Goal: Task Accomplishment & Management: Manage account settings

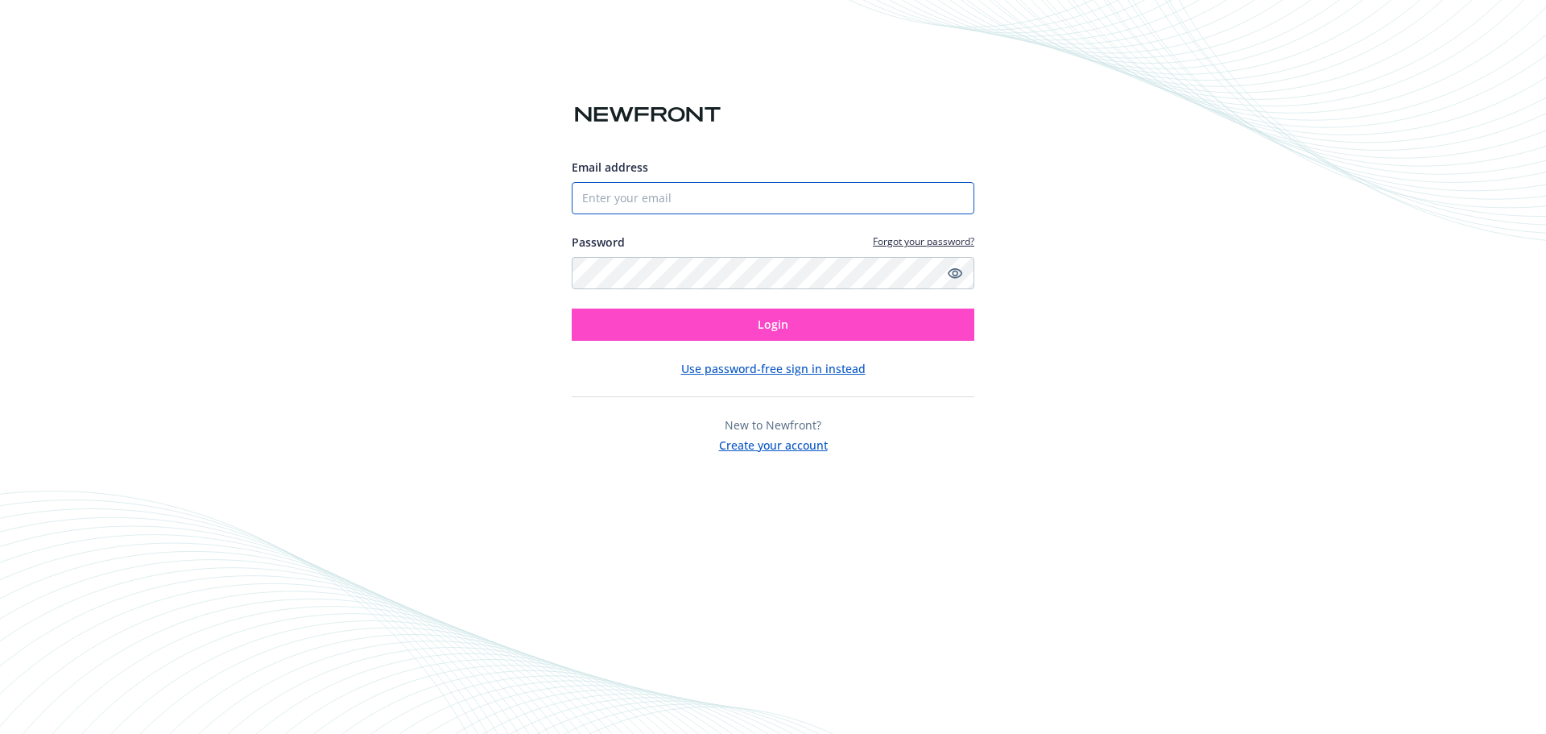
type input "[EMAIL_ADDRESS][PERSON_NAME][DOMAIN_NAME]"
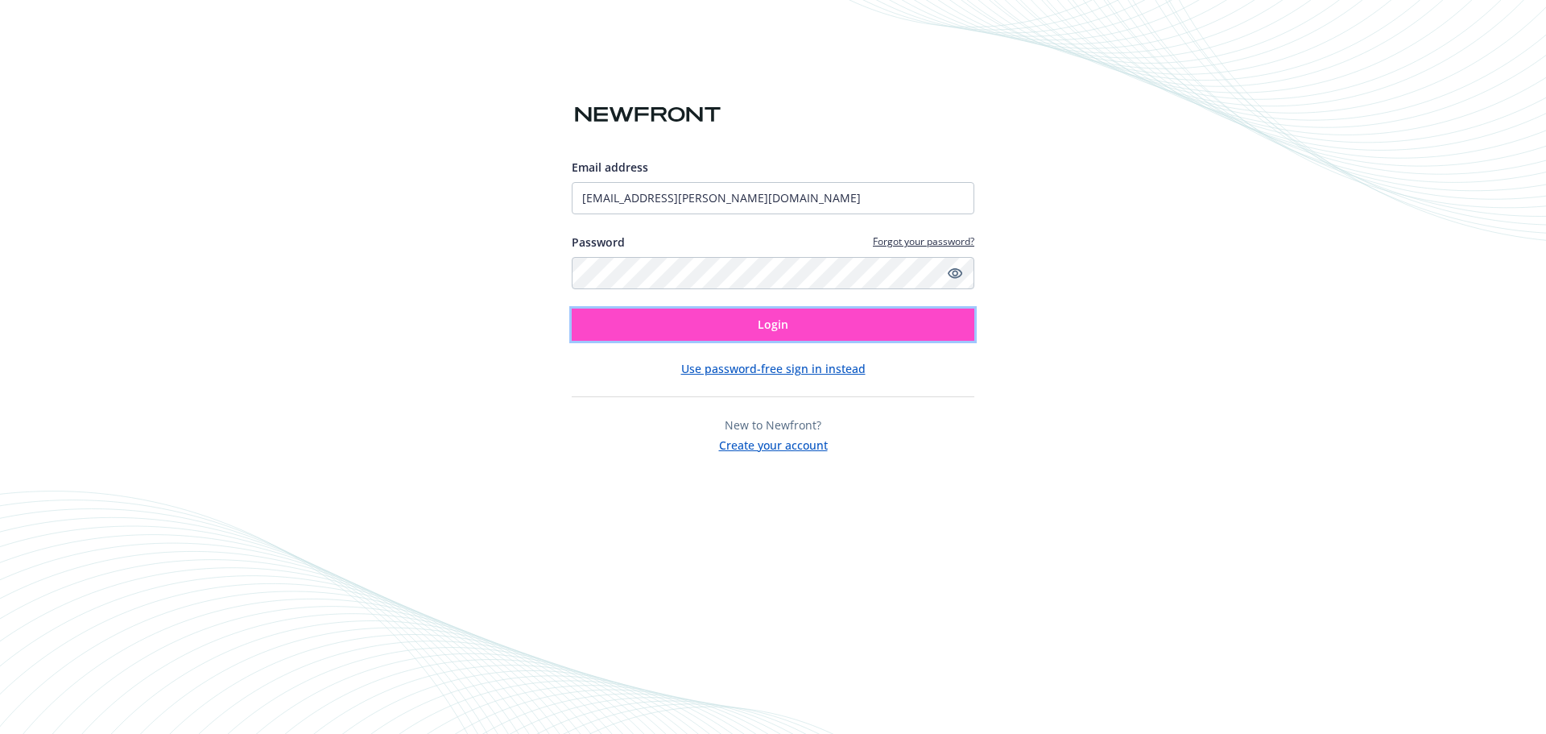
click at [779, 323] on span "Login" at bounding box center [773, 324] width 31 height 15
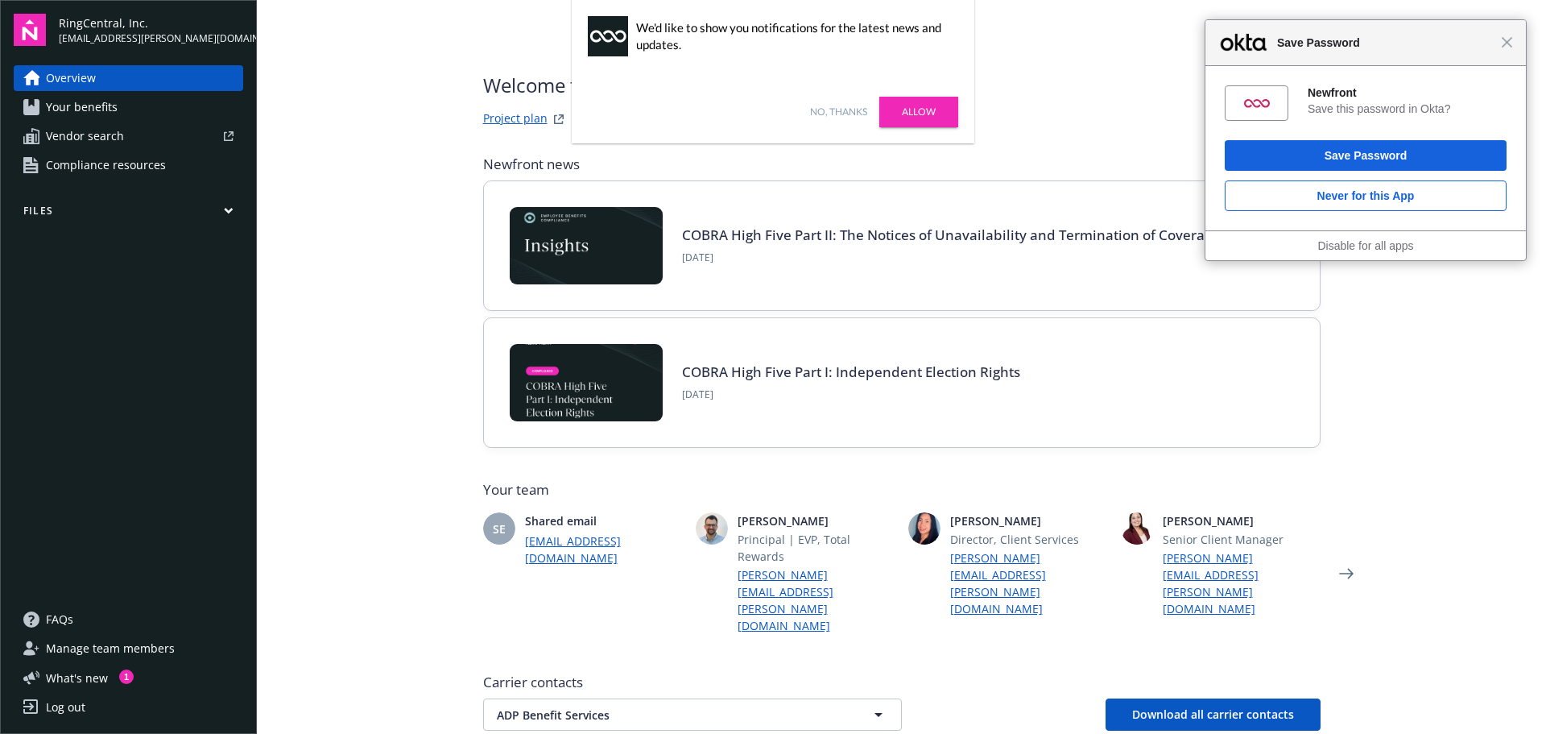
click at [111, 106] on span "Your benefits" at bounding box center [82, 107] width 72 height 26
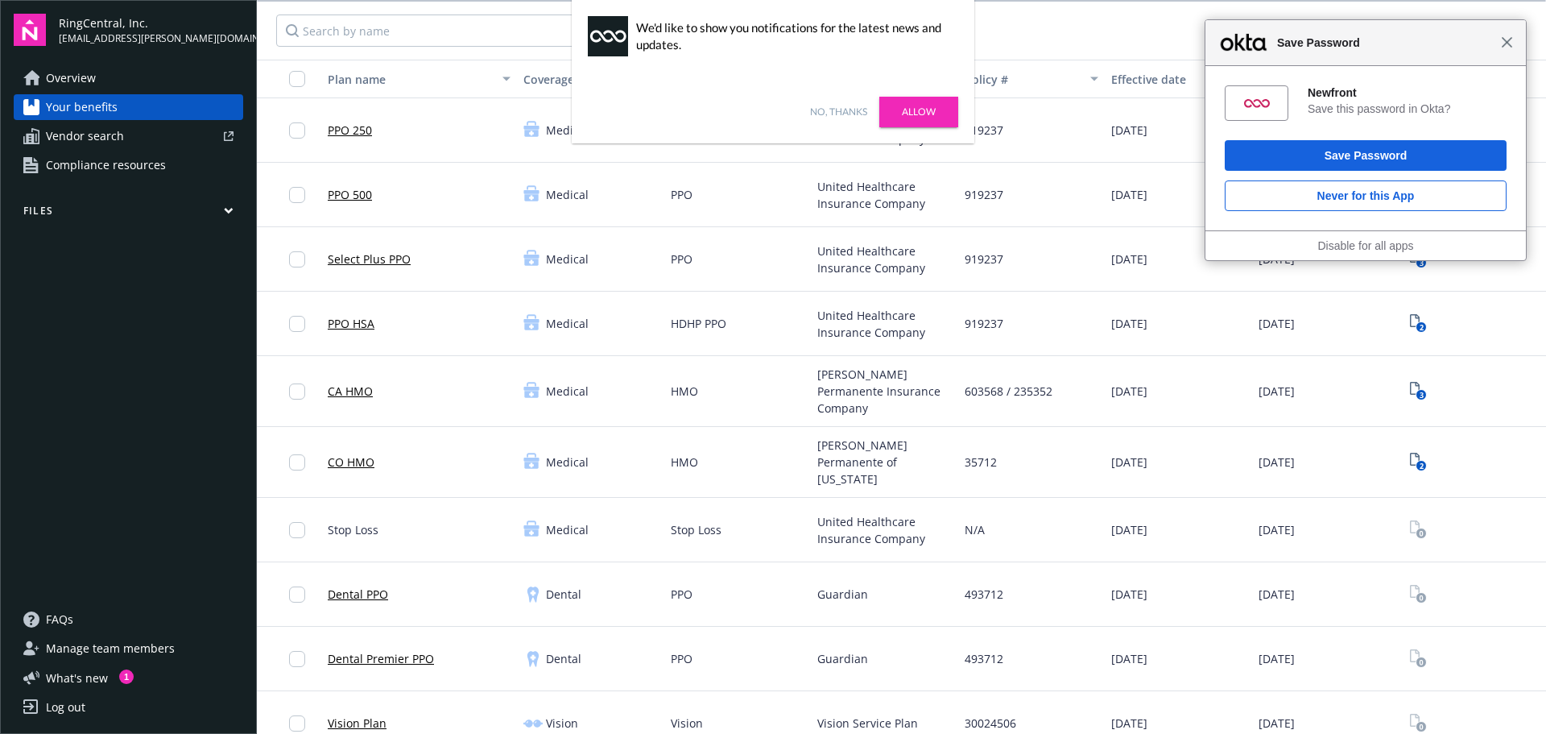
click at [1502, 42] on span "Close" at bounding box center [1507, 42] width 12 height 12
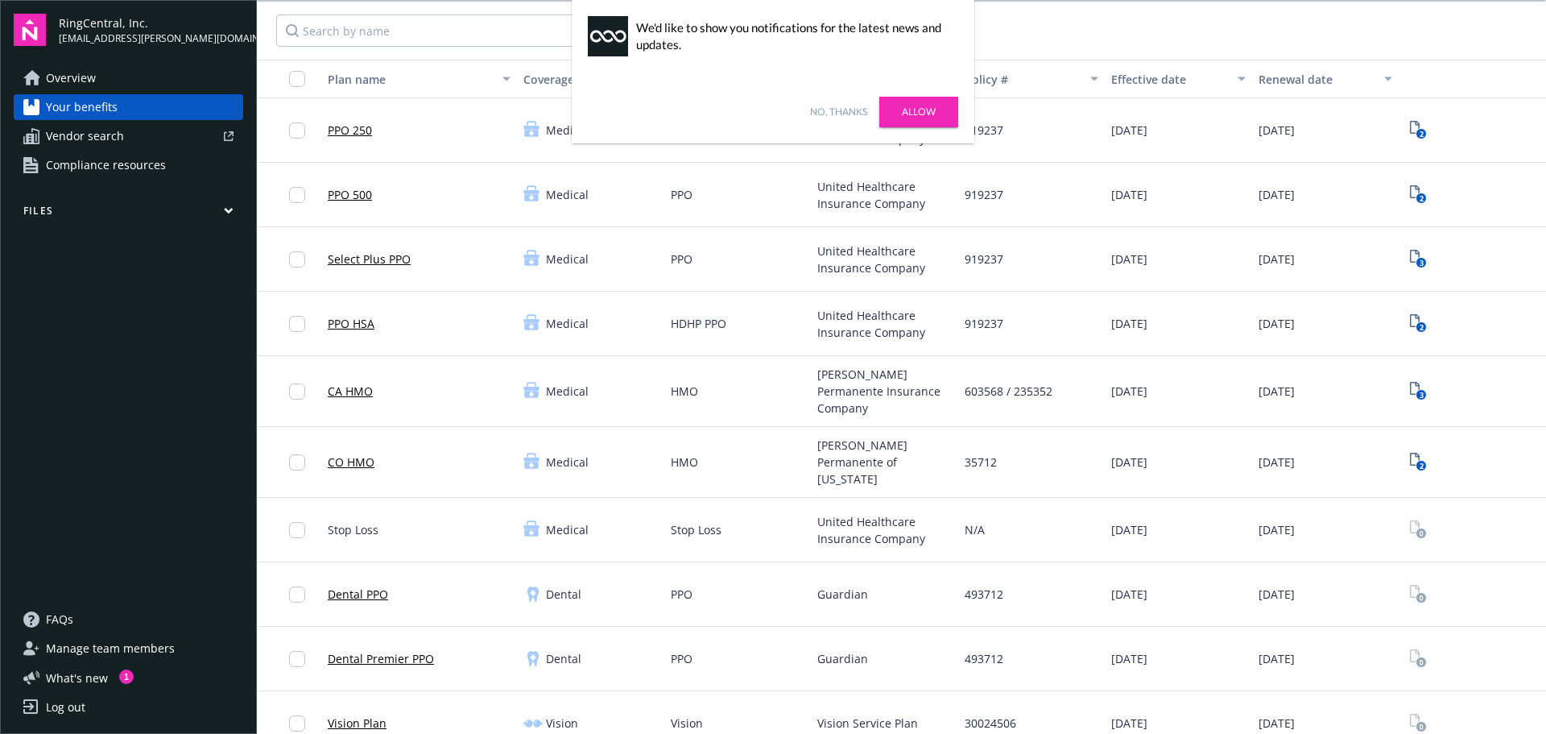
click at [1505, 42] on div "Filters Prior Plan Year Current Plan Year" at bounding box center [902, 31] width 1290 height 58
click at [37, 27] on img at bounding box center [30, 30] width 32 height 32
click at [114, 201] on div "Overview Your benefits Vendor search Compliance resources Files" at bounding box center [129, 326] width 230 height 522
click at [228, 209] on icon "button" at bounding box center [229, 210] width 10 height 7
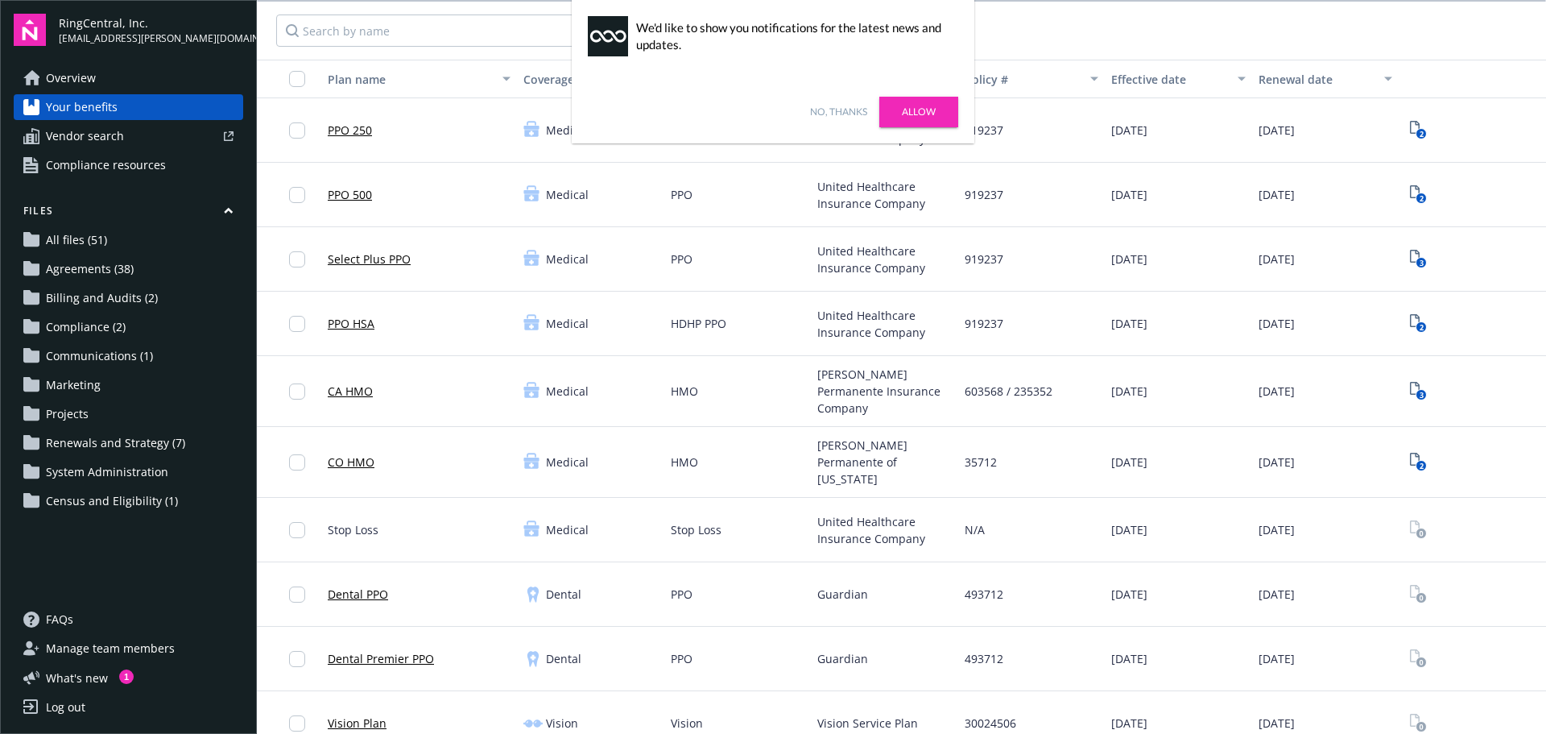
click at [77, 445] on span "Renewals and Strategy (7)" at bounding box center [115, 443] width 139 height 26
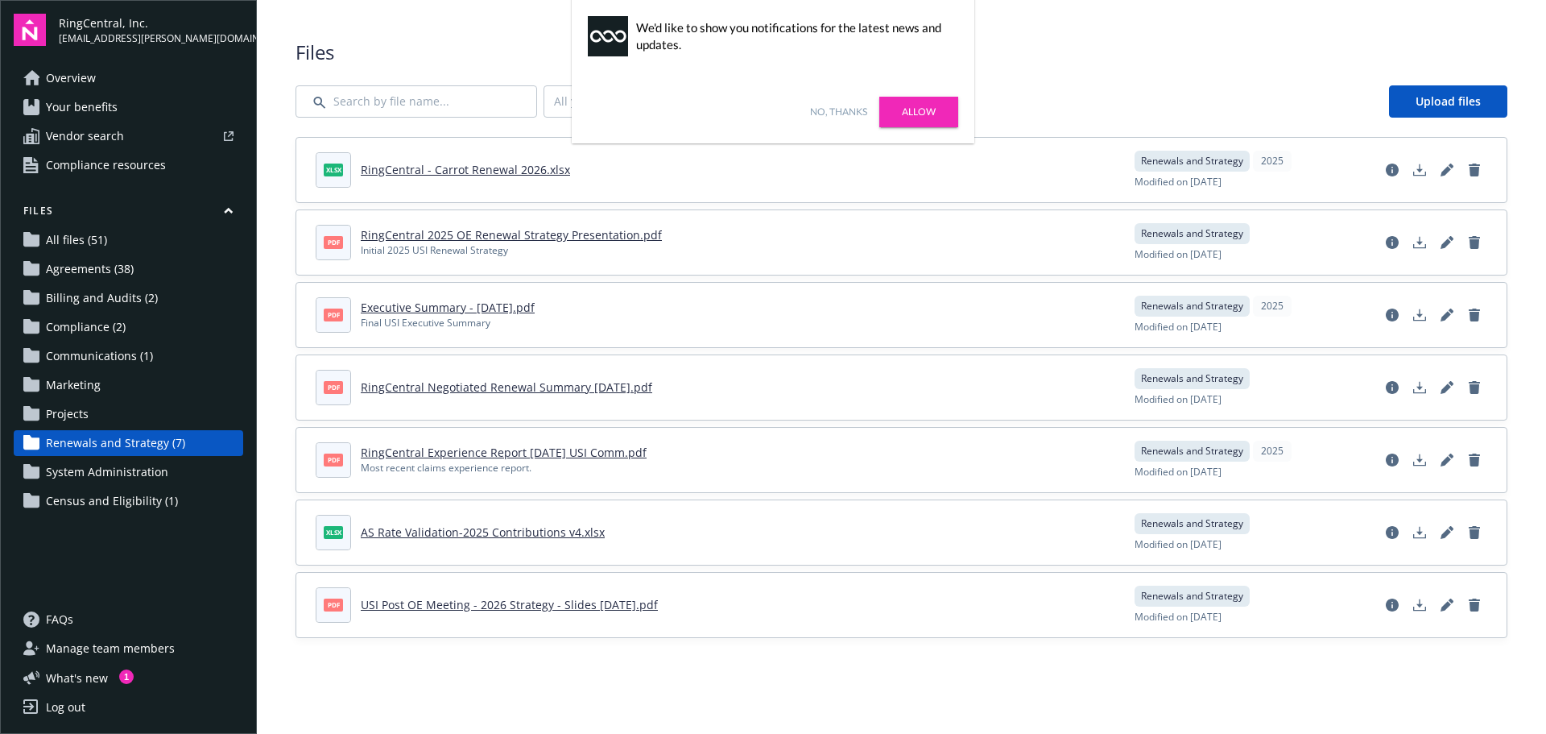
click at [78, 498] on span "Census and Eligibility (1)" at bounding box center [112, 501] width 132 height 26
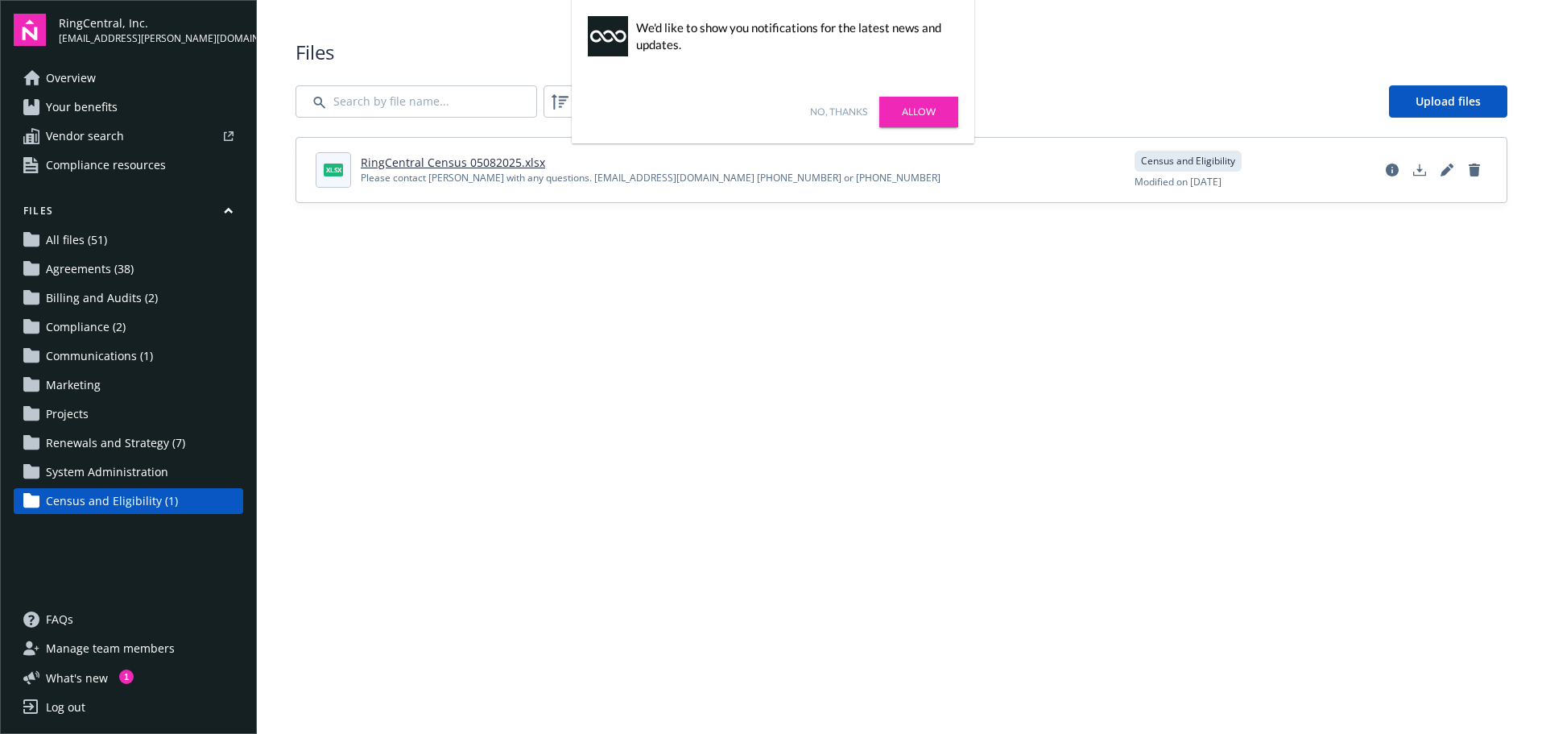
click at [931, 104] on link "Allow" at bounding box center [919, 112] width 79 height 31
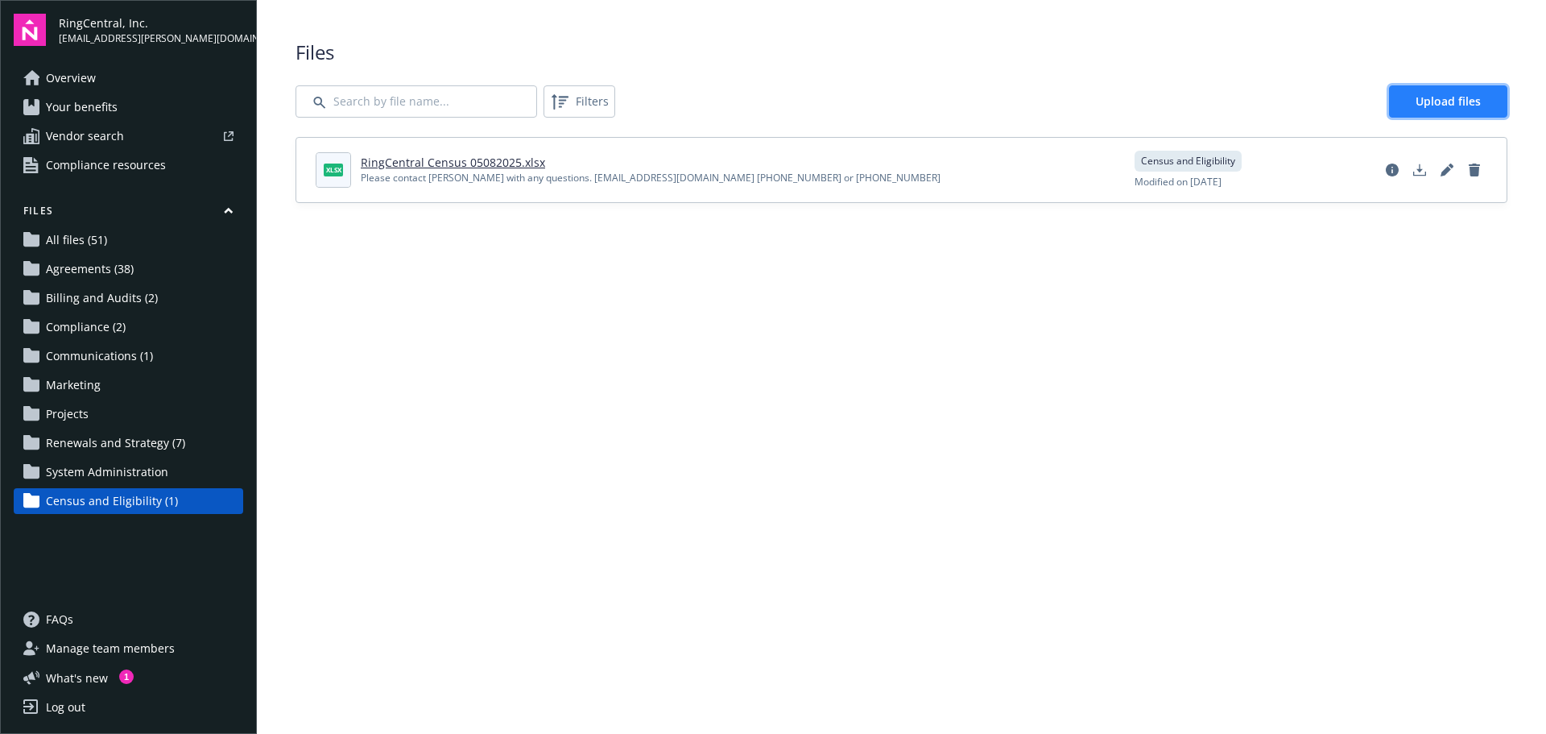
click at [1448, 101] on span "Upload files" at bounding box center [1448, 100] width 65 height 15
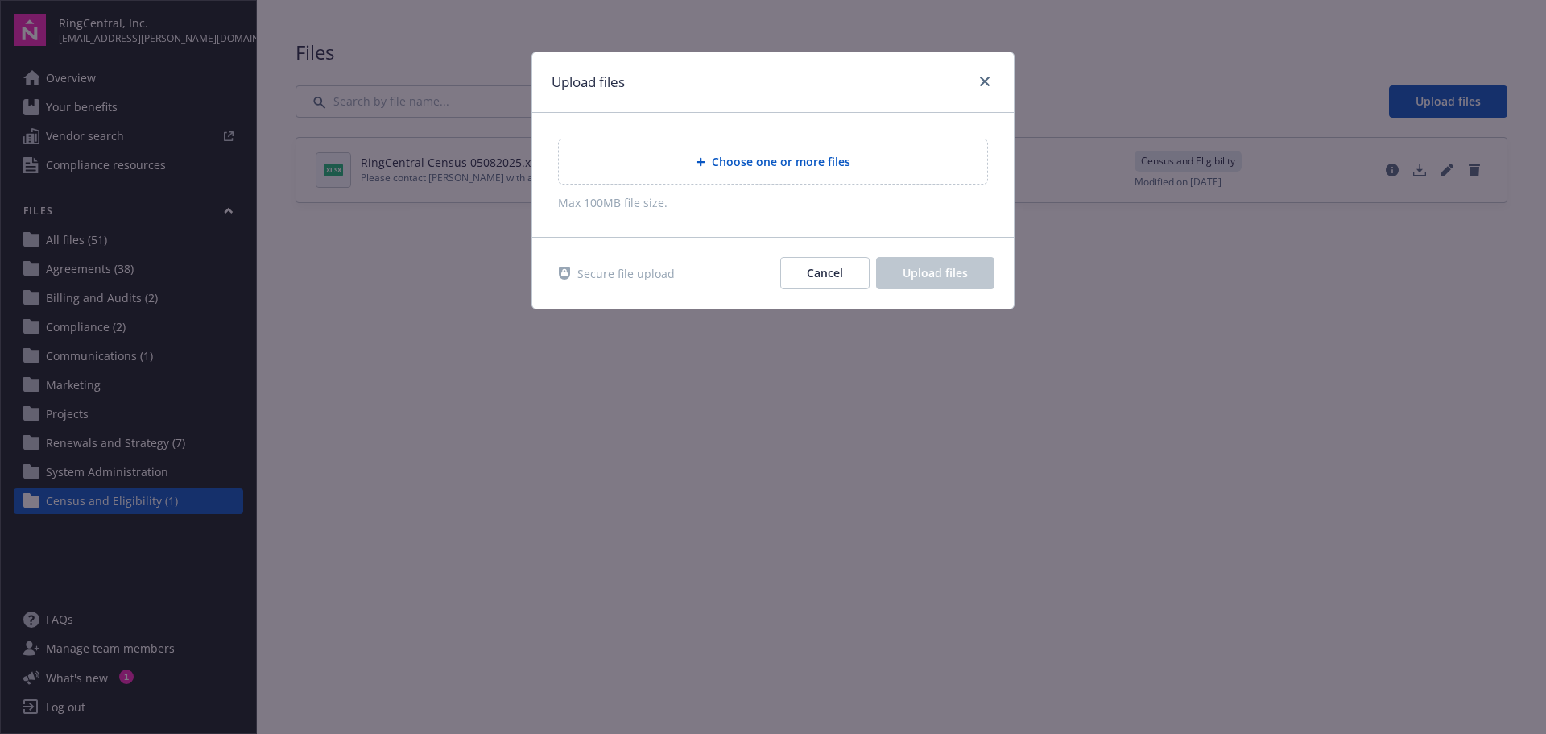
click at [815, 168] on span "Choose one or more files" at bounding box center [781, 161] width 139 height 17
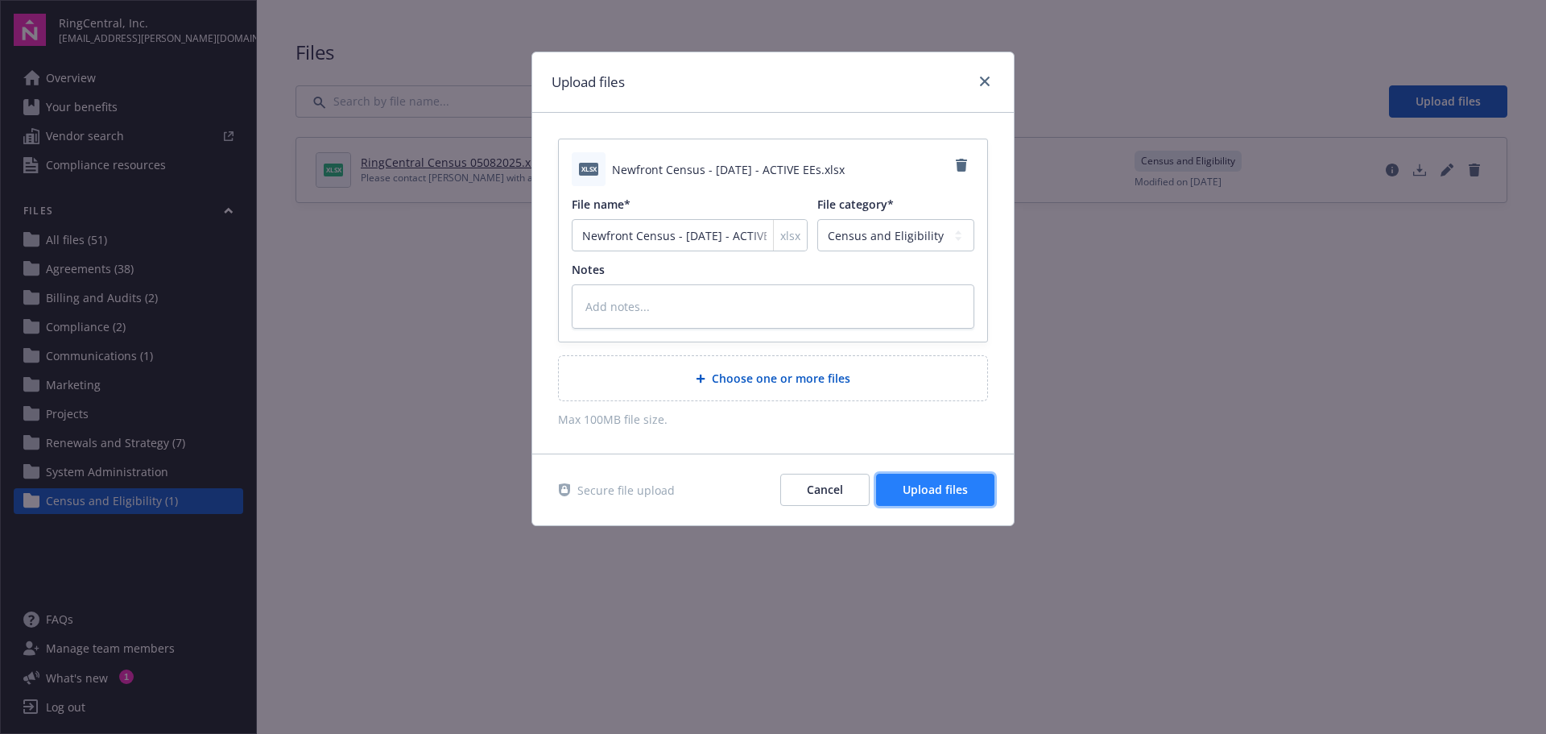
click at [938, 497] on span "Upload files" at bounding box center [935, 489] width 65 height 15
type textarea "x"
